Goal: Task Accomplishment & Management: Manage account settings

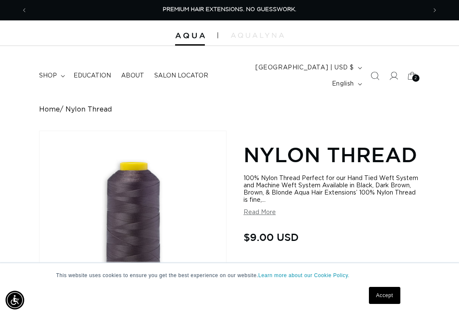
click at [415, 74] on span "2" at bounding box center [416, 77] width 3 height 7
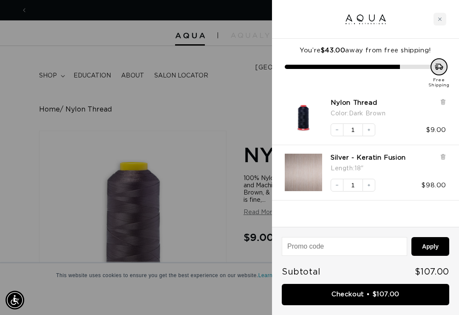
scroll to position [0, 798]
click at [190, 237] on div at bounding box center [229, 157] width 459 height 315
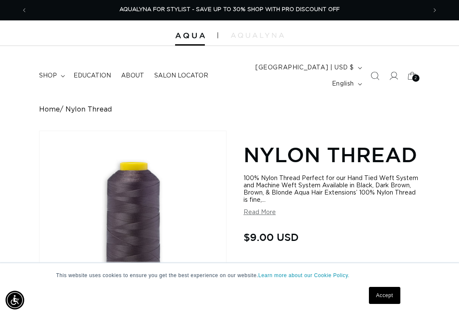
click at [48, 72] on span "shop" at bounding box center [48, 76] width 18 height 8
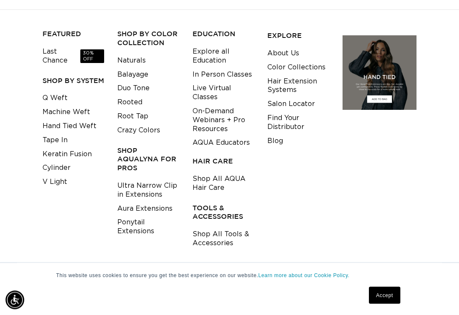
scroll to position [91, 0]
click at [215, 203] on h3 "TOOLS & ACCESSORIES" at bounding box center [224, 212] width 62 height 18
click at [209, 227] on link "Shop All Tools & Accessories" at bounding box center [224, 238] width 62 height 23
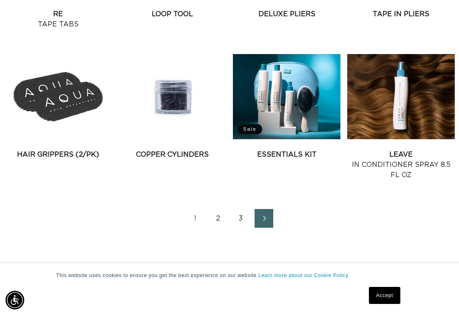
scroll to position [0, 798]
click at [217, 209] on link "2" at bounding box center [218, 218] width 19 height 19
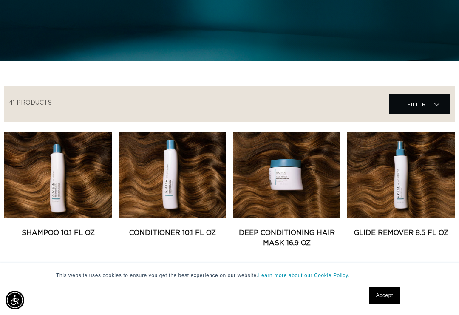
scroll to position [265, 0]
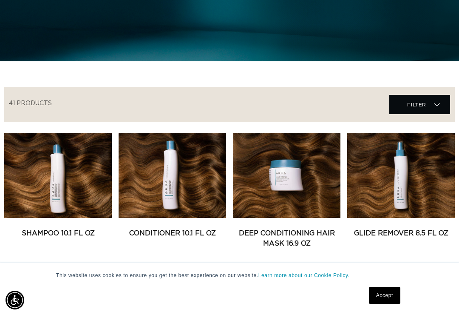
click at [413, 228] on link "Glide Remover 8.5 fl oz" at bounding box center [401, 233] width 108 height 10
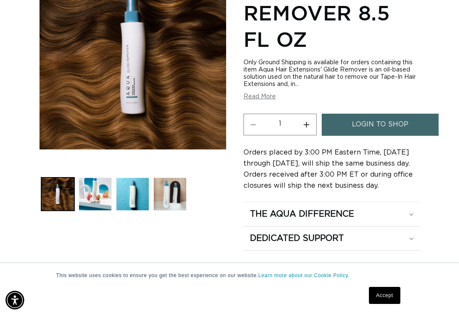
scroll to position [0, 798]
click at [266, 82] on div "Only Ground Shipping is available for orders containing this item Aqua Hair Ext…" at bounding box center [332, 79] width 177 height 41
click at [259, 93] on button "Read More" at bounding box center [260, 96] width 32 height 7
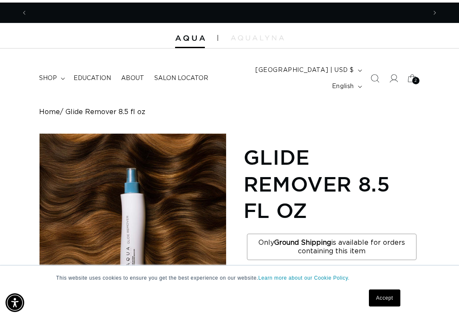
scroll to position [0, 0]
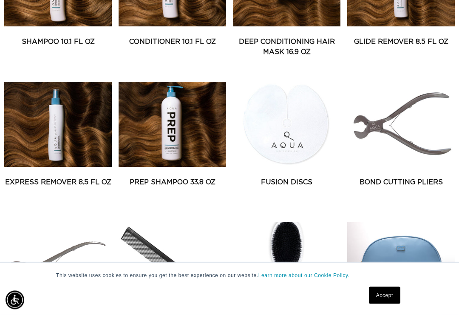
scroll to position [456, 0]
click at [202, 177] on link "Prep Shampoo 33.8 oz" at bounding box center [173, 182] width 108 height 10
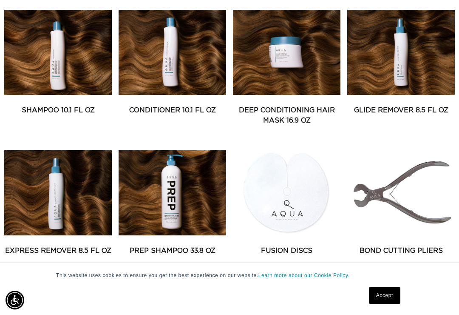
scroll to position [389, 0]
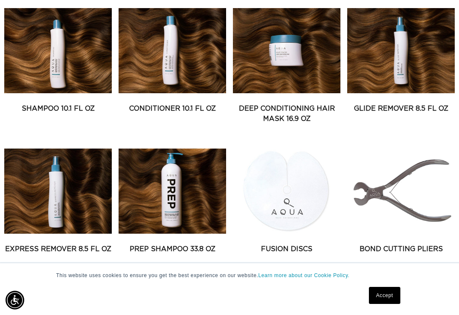
click at [81, 244] on link "Express Remover 8.5 fl oz" at bounding box center [58, 249] width 108 height 10
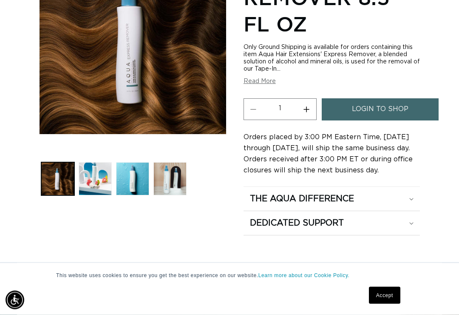
scroll to position [184, 0]
click at [413, 98] on link "login to shop" at bounding box center [380, 109] width 117 height 22
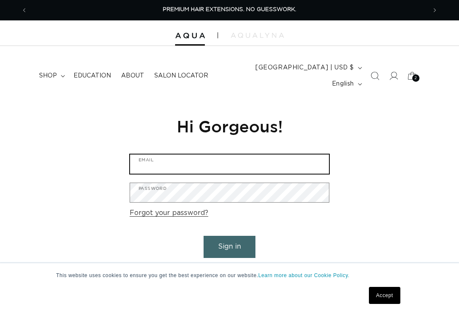
click at [307, 154] on input "Email" at bounding box center [229, 163] width 199 height 19
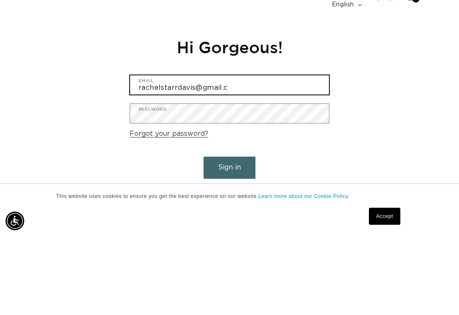
scroll to position [0, 798]
type input "rachelstarrdavis@gmail.com"
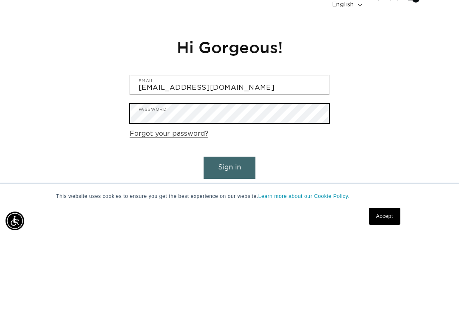
scroll to position [0, 0]
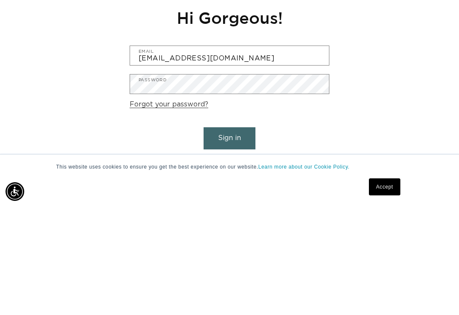
click at [241, 236] on button "Sign in" at bounding box center [230, 247] width 52 height 22
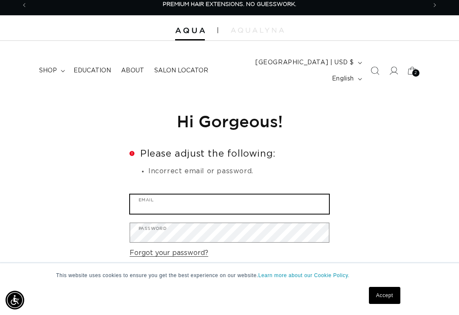
click at [291, 194] on input "Email" at bounding box center [229, 203] width 199 height 19
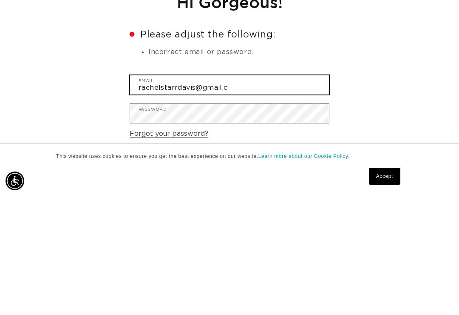
scroll to position [0, 798]
type input "[EMAIL_ADDRESS][DOMAIN_NAME]"
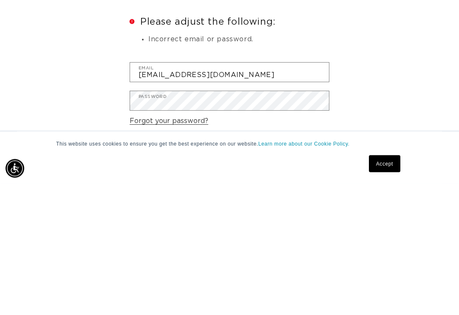
click at [236, 276] on button "Sign in" at bounding box center [230, 287] width 52 height 22
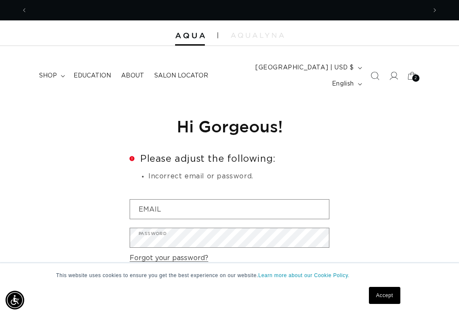
scroll to position [0, 399]
click at [411, 72] on icon at bounding box center [412, 75] width 19 height 19
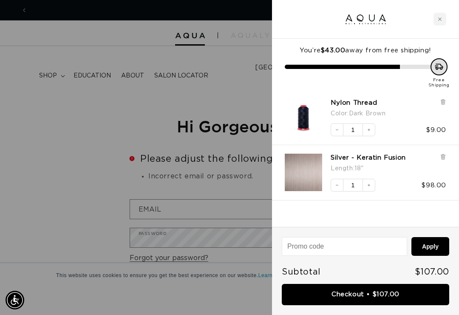
scroll to position [0, 0]
click at [204, 181] on div at bounding box center [229, 157] width 459 height 315
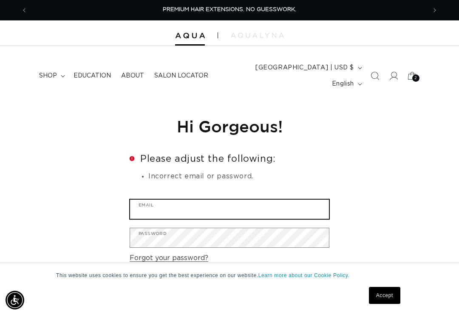
click at [219, 199] on input "Email" at bounding box center [229, 208] width 199 height 19
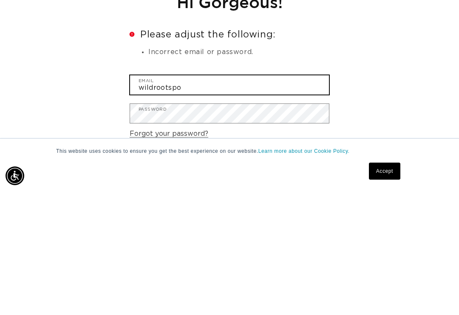
scroll to position [0, 798]
type input "w"
type input "r"
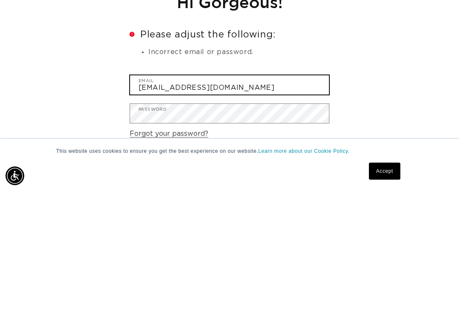
type input "[EMAIL_ADDRESS][DOMAIN_NAME]"
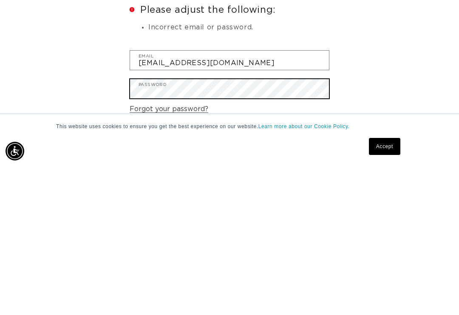
scroll to position [0, 0]
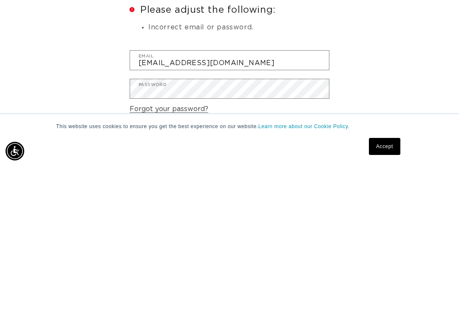
click at [236, 281] on button "Sign in" at bounding box center [230, 292] width 52 height 22
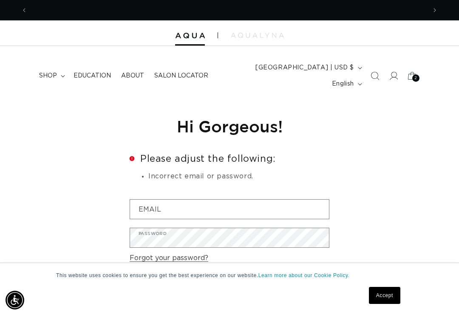
scroll to position [0, 798]
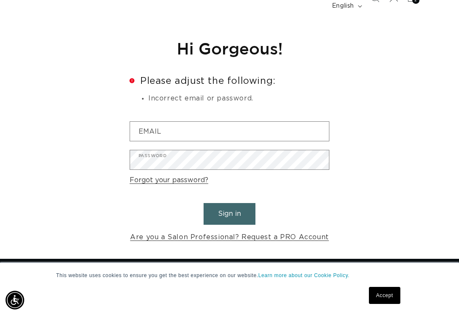
click at [149, 174] on link "Forgot your password?" at bounding box center [169, 180] width 79 height 12
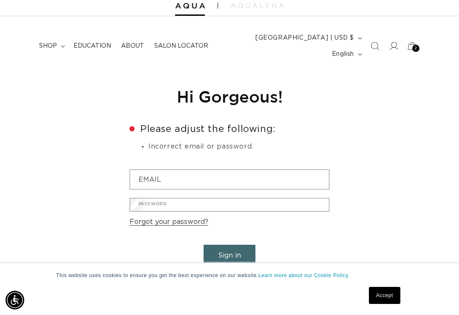
scroll to position [0, 399]
click at [0, 0] on input "Email" at bounding box center [0, 0] width 0 height 0
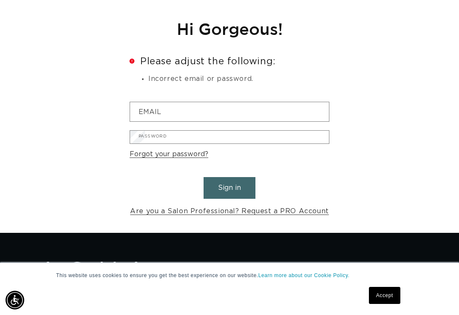
click at [0, 0] on input "wildrootsm" at bounding box center [0, 0] width 0 height 0
click at [0, 0] on form "wildrootsm Email Submit Cancel" at bounding box center [0, 0] width 0 height 0
click at [0, 0] on input "wildrootsm" at bounding box center [0, 0] width 0 height 0
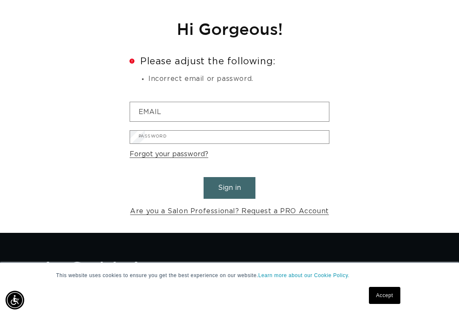
type input "[EMAIL_ADDRESS][DOMAIN_NAME]"
click at [0, 0] on button "Submit" at bounding box center [0, 0] width 0 height 0
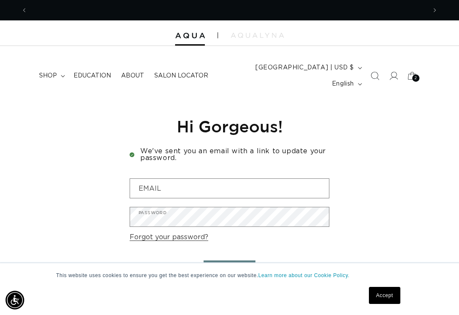
scroll to position [0, 798]
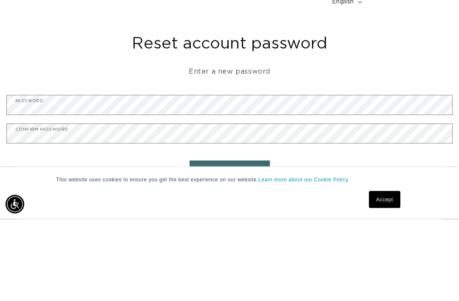
click at [221, 100] on div "Reset account password Enter a new password Password Confirm password Reset pas…" at bounding box center [229, 192] width 459 height 185
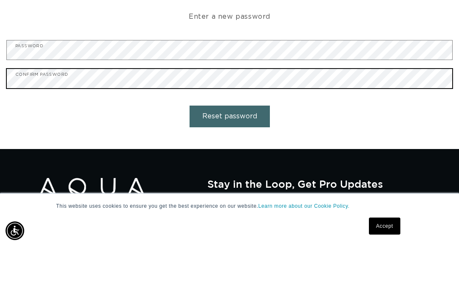
scroll to position [0, 399]
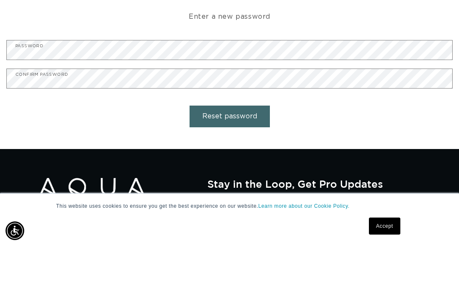
click at [240, 161] on button "Reset password" at bounding box center [230, 172] width 80 height 22
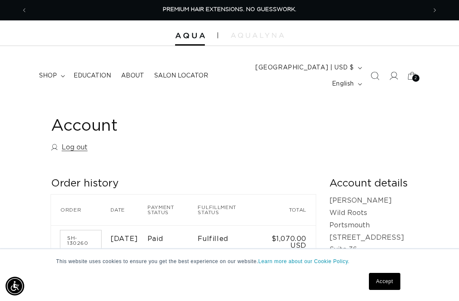
click at [55, 77] on summary "shop" at bounding box center [51, 76] width 34 height 18
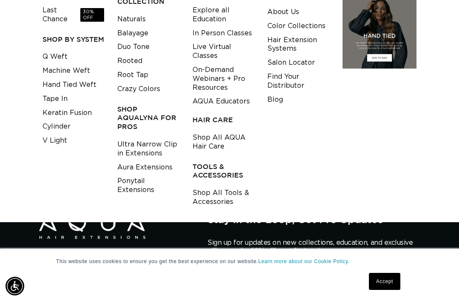
scroll to position [0, 798]
click at [228, 186] on link "Shop All Tools & Accessories" at bounding box center [224, 197] width 62 height 23
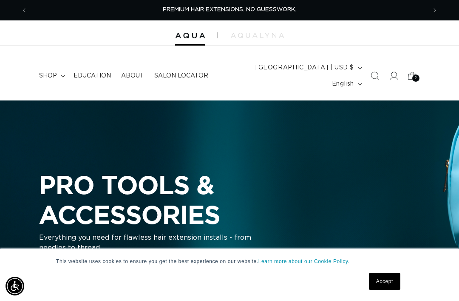
click at [367, 73] on span "Search" at bounding box center [375, 75] width 19 height 19
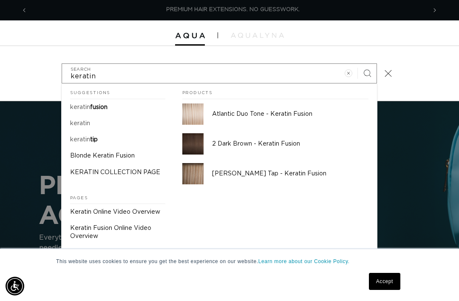
scroll to position [0, 399]
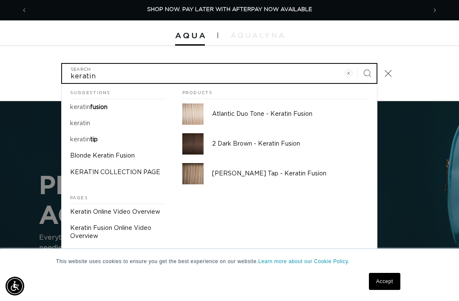
type input "keratin"
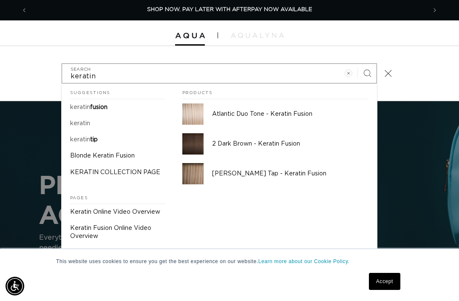
click at [91, 137] on span "tip" at bounding box center [94, 140] width 8 height 6
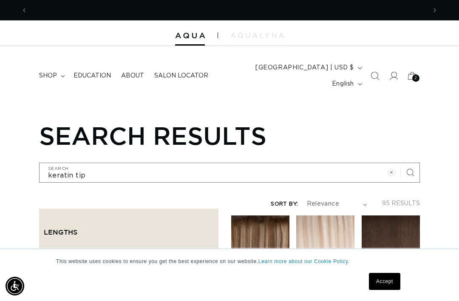
click at [40, 67] on summary "shop" at bounding box center [51, 76] width 34 height 18
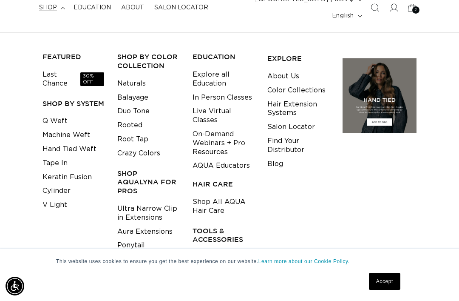
scroll to position [0, 798]
click at [83, 170] on link "Keratin Fusion" at bounding box center [67, 177] width 49 height 14
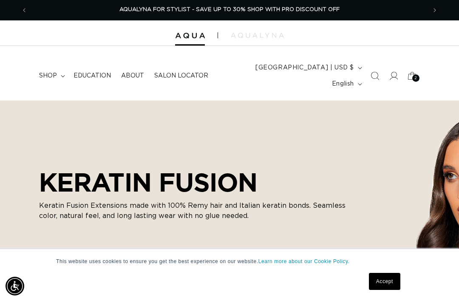
click at [370, 70] on span "Search" at bounding box center [375, 75] width 19 height 19
click at [370, 76] on input "Search" at bounding box center [395, 85] width 50 height 19
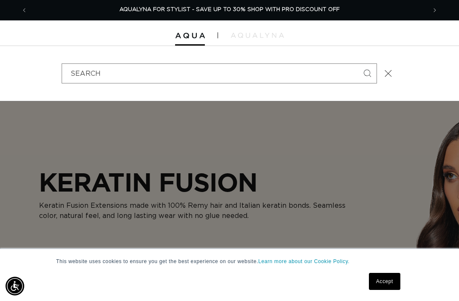
click at [375, 72] on button "Search" at bounding box center [367, 73] width 19 height 19
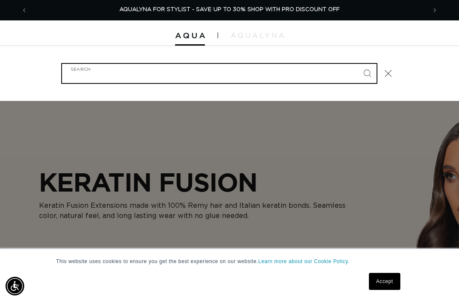
click at [297, 69] on input "Search" at bounding box center [219, 73] width 315 height 19
click at [234, 69] on input "Search" at bounding box center [219, 73] width 315 height 19
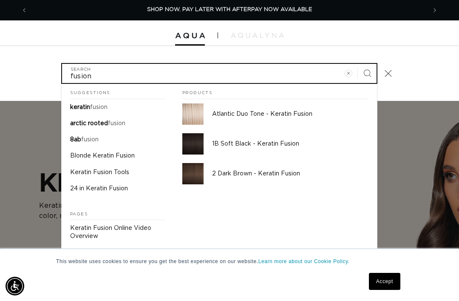
type input "fusion"
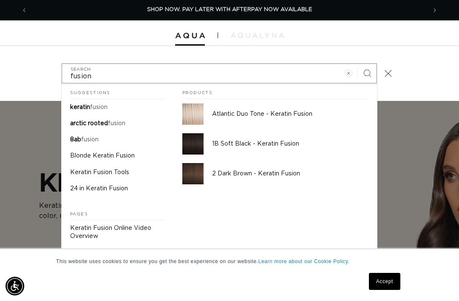
click at [117, 168] on p "Keratin Fusion Tools" at bounding box center [99, 172] width 59 height 8
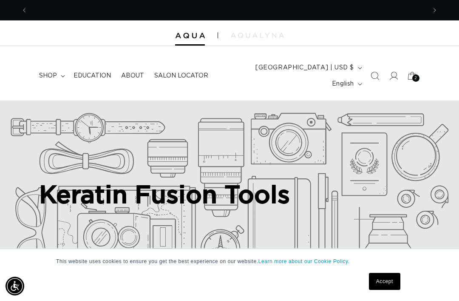
scroll to position [0, 798]
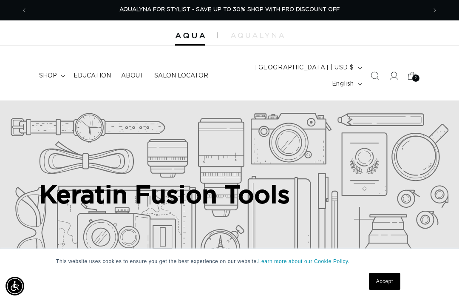
click at [376, 71] on icon "Search" at bounding box center [375, 75] width 9 height 9
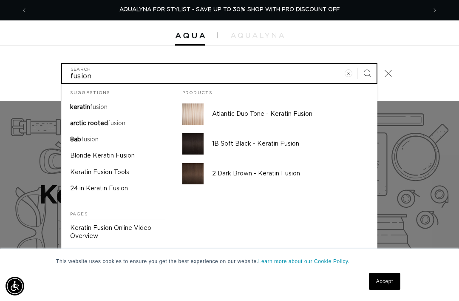
type input "fusion"
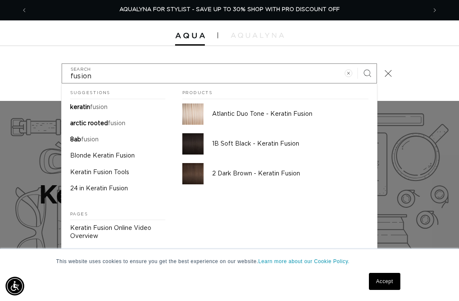
click at [102, 104] on mark "fusion" at bounding box center [98, 107] width 17 height 6
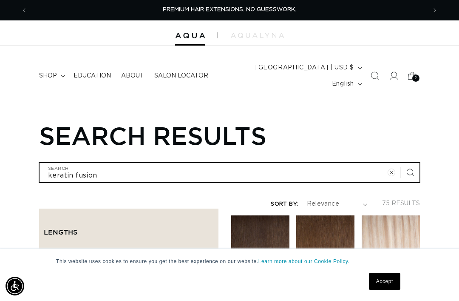
click at [316, 163] on input "keratin fusion" at bounding box center [230, 172] width 380 height 19
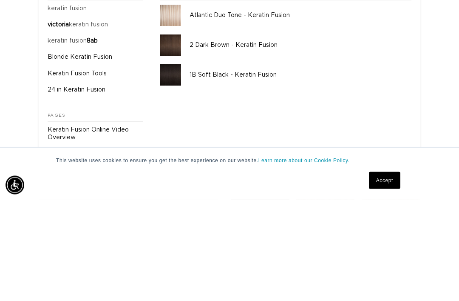
scroll to position [0, 399]
click at [61, 171] on p "Keratin Fusion Tools" at bounding box center [77, 175] width 59 height 8
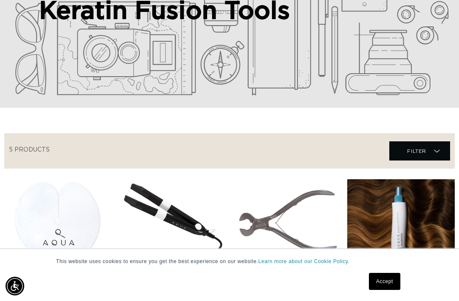
scroll to position [0, 399]
